Goal: Task Accomplishment & Management: Manage account settings

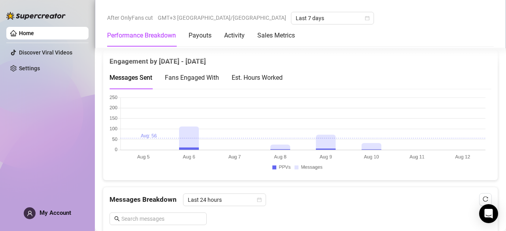
scroll to position [545, 0]
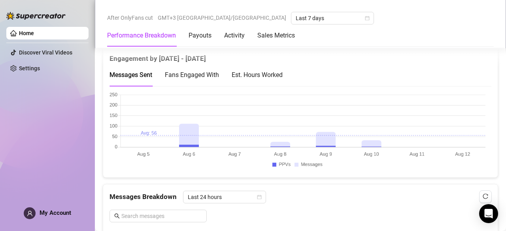
click at [192, 132] on canvas at bounding box center [297, 131] width 376 height 79
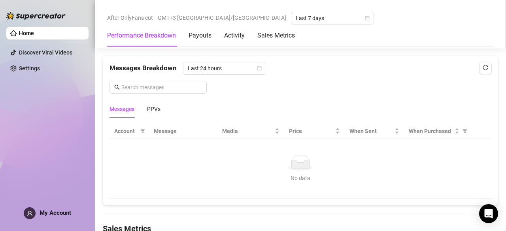
scroll to position [674, 0]
click at [482, 61] on button "button" at bounding box center [485, 67] width 13 height 13
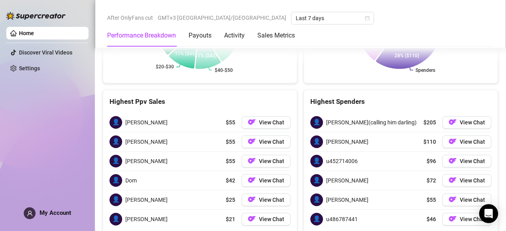
scroll to position [1133, 0]
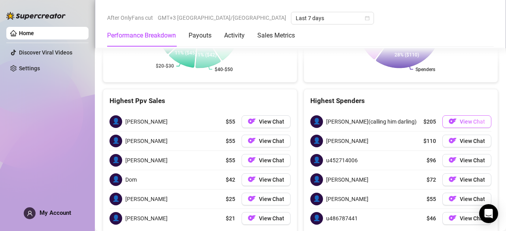
click at [462, 115] on button "View Chat" at bounding box center [466, 121] width 49 height 13
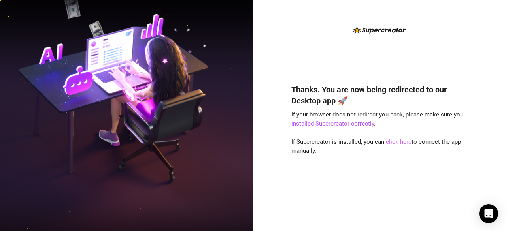
click at [395, 144] on link "click here" at bounding box center [399, 141] width 26 height 7
click at [401, 139] on link "click here" at bounding box center [399, 141] width 26 height 7
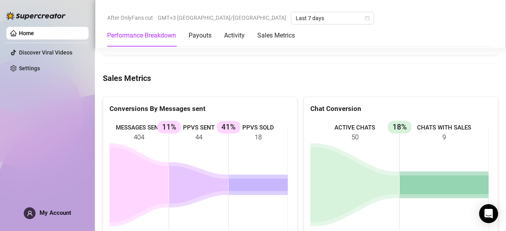
scroll to position [835, 0]
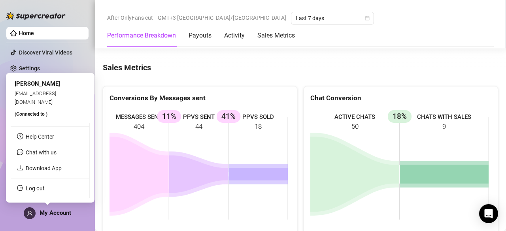
click at [57, 215] on span "My Account" at bounding box center [56, 212] width 32 height 7
click at [42, 190] on link "Log out" at bounding box center [35, 188] width 19 height 6
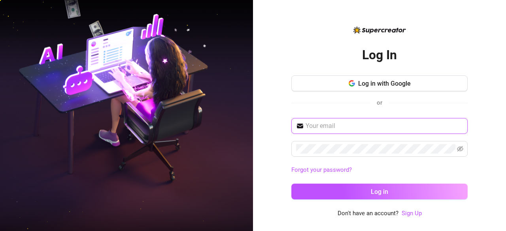
click at [336, 126] on input "text" at bounding box center [383, 125] width 157 height 9
type input "[EMAIL_ADDRESS][DOMAIN_NAME]"
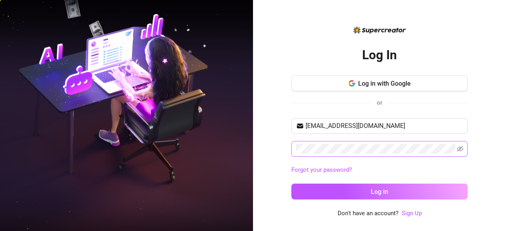
click at [456, 148] on span at bounding box center [379, 149] width 176 height 16
click at [459, 147] on icon "eye-invisible" at bounding box center [460, 149] width 6 height 6
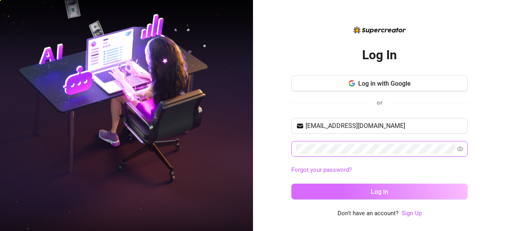
click at [392, 189] on button "Log in" at bounding box center [379, 192] width 176 height 16
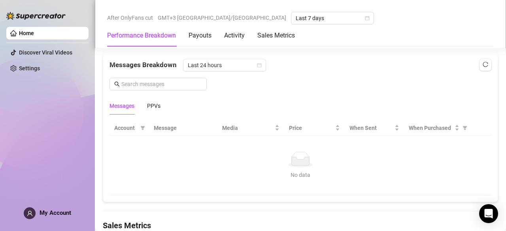
scroll to position [680, 0]
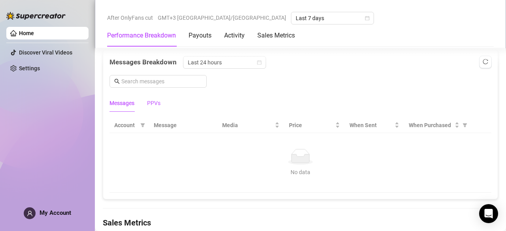
click at [153, 102] on div "PPVs" at bounding box center [153, 103] width 13 height 9
click at [121, 99] on div "Messages" at bounding box center [121, 103] width 25 height 9
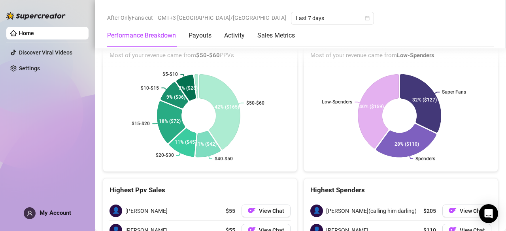
scroll to position [1058, 0]
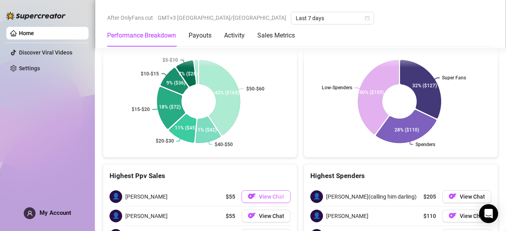
click at [262, 195] on span "View Chat" at bounding box center [271, 197] width 25 height 6
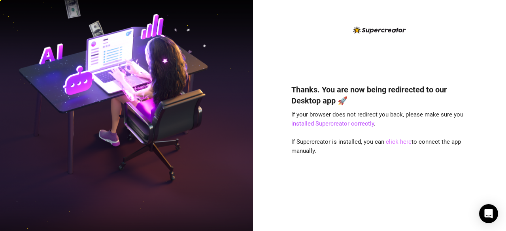
click at [395, 141] on link "click here" at bounding box center [399, 141] width 26 height 7
click at [392, 140] on link "click here" at bounding box center [399, 141] width 26 height 7
